Goal: Task Accomplishment & Management: Manage account settings

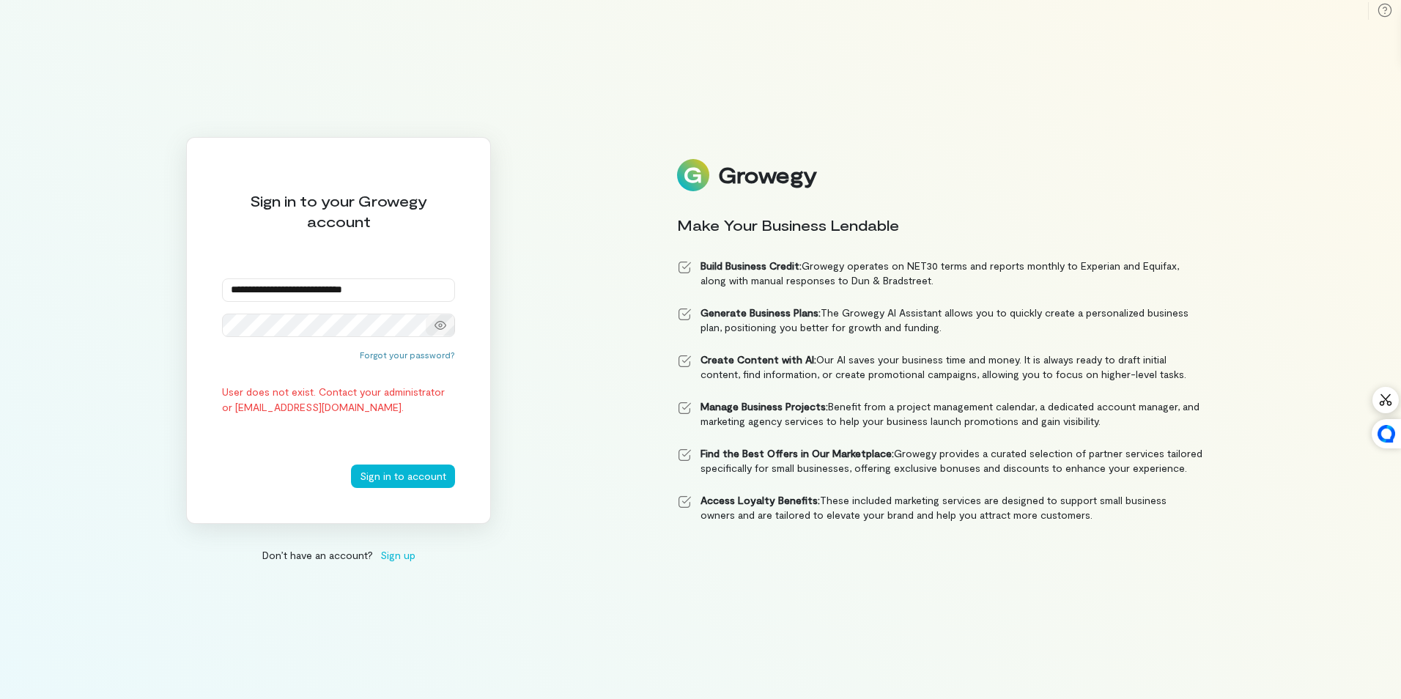
click at [437, 325] on icon at bounding box center [440, 325] width 12 height 12
click at [441, 325] on icon at bounding box center [440, 325] width 12 height 12
click at [426, 473] on button "Sign in to account" at bounding box center [403, 475] width 104 height 23
click at [407, 487] on button "Sign in to account" at bounding box center [403, 475] width 104 height 23
click at [410, 478] on button "Sign in to account" at bounding box center [403, 475] width 104 height 23
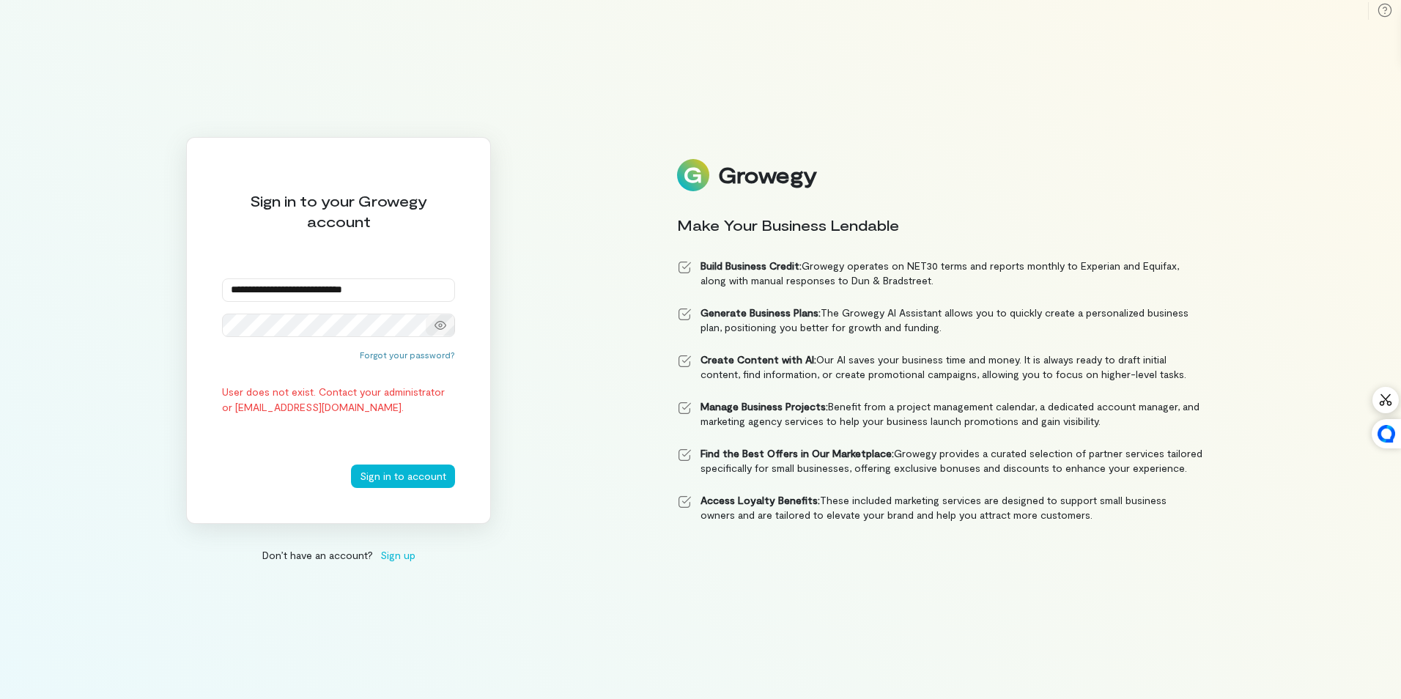
click at [443, 325] on icon at bounding box center [440, 325] width 12 height 12
click at [429, 464] on button "Sign in to account" at bounding box center [403, 475] width 104 height 23
click at [420, 475] on button "Sign in to account" at bounding box center [403, 475] width 104 height 23
click at [401, 495] on div "**********" at bounding box center [338, 330] width 305 height 387
click at [402, 485] on button "Sign in to account" at bounding box center [403, 475] width 104 height 23
